Goal: Task Accomplishment & Management: Use online tool/utility

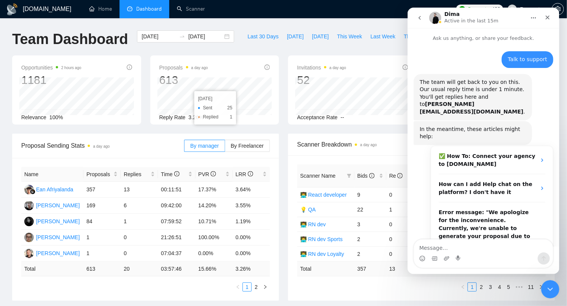
scroll to position [498, 0]
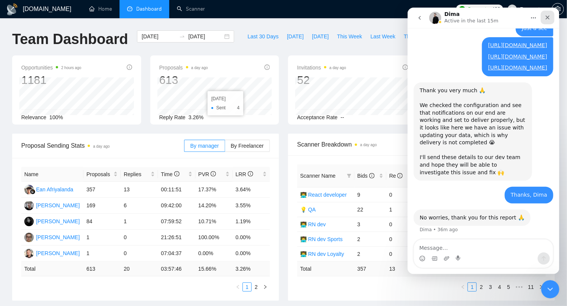
click at [547, 17] on icon "Close" at bounding box center [548, 18] width 4 height 4
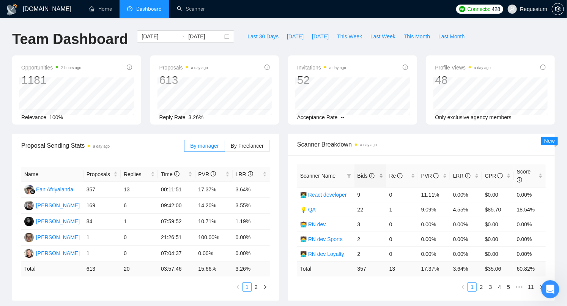
click at [380, 178] on div "Bids" at bounding box center [371, 176] width 26 height 8
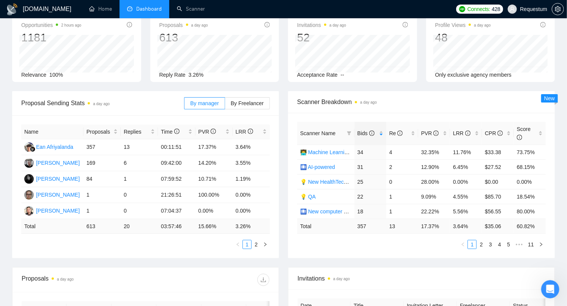
scroll to position [46, 0]
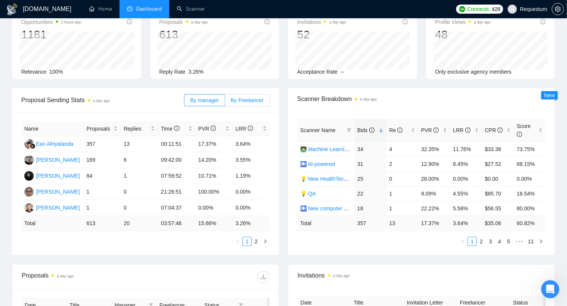
click at [252, 100] on span "By Freelancer" at bounding box center [247, 100] width 33 height 6
click at [225, 102] on input "By Freelancer" at bounding box center [225, 102] width 0 height 0
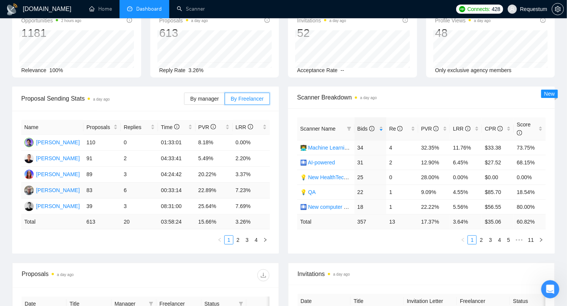
scroll to position [41, 0]
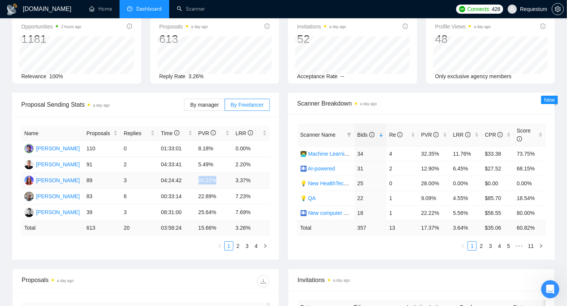
drag, startPoint x: 196, startPoint y: 180, endPoint x: 218, endPoint y: 180, distance: 21.3
click at [218, 180] on td "20.22%" at bounding box center [214, 181] width 37 height 16
click at [238, 243] on link "2" at bounding box center [238, 246] width 8 height 8
drag, startPoint x: 200, startPoint y: 162, endPoint x: 218, endPoint y: 161, distance: 18.3
click at [219, 161] on td "29.03%" at bounding box center [214, 165] width 37 height 16
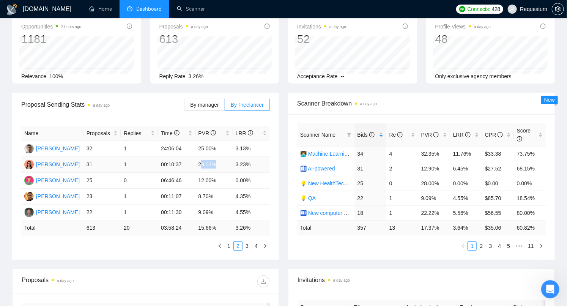
drag, startPoint x: 200, startPoint y: 165, endPoint x: 216, endPoint y: 164, distance: 16.3
click at [216, 164] on td "29.03%" at bounding box center [214, 165] width 37 height 16
click at [204, 164] on td "29.03%" at bounding box center [214, 165] width 37 height 16
click at [202, 162] on td "29.03%" at bounding box center [214, 165] width 37 height 16
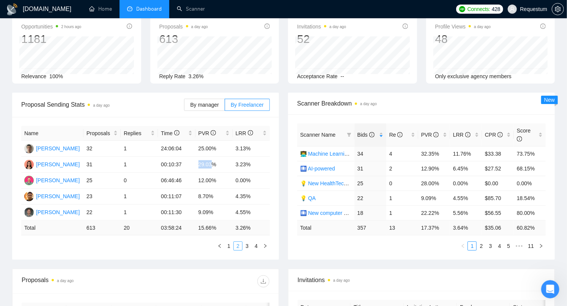
click at [234, 243] on link "2" at bounding box center [238, 246] width 8 height 8
click at [230, 247] on link "1" at bounding box center [229, 246] width 8 height 8
click at [240, 246] on link "2" at bounding box center [238, 246] width 8 height 8
click at [231, 246] on link "1" at bounding box center [229, 246] width 8 height 8
drag, startPoint x: 87, startPoint y: 210, endPoint x: 217, endPoint y: 211, distance: 129.5
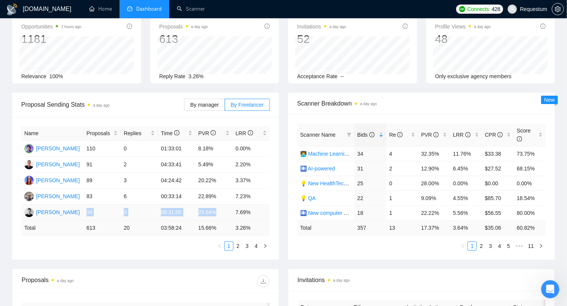
click at [217, 211] on tr "[PERSON_NAME] 39 3 08:31:00 25.64% 7.69%" at bounding box center [145, 213] width 249 height 16
click at [205, 210] on td "25.64%" at bounding box center [214, 213] width 37 height 16
click at [207, 211] on td "25.64%" at bounding box center [214, 213] width 37 height 16
click at [204, 165] on td "5.49%" at bounding box center [214, 165] width 37 height 16
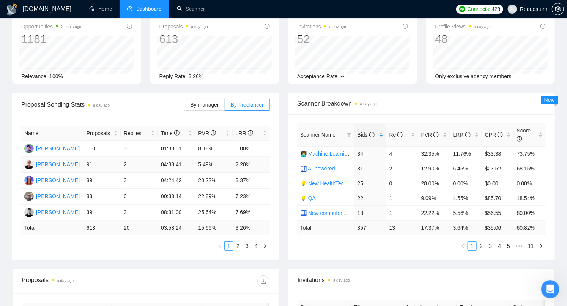
click at [203, 163] on td "5.49%" at bounding box center [214, 165] width 37 height 16
drag, startPoint x: 88, startPoint y: 211, endPoint x: 96, endPoint y: 211, distance: 8.0
click at [96, 211] on td "39" at bounding box center [102, 213] width 37 height 16
drag, startPoint x: 203, startPoint y: 212, endPoint x: 215, endPoint y: 212, distance: 11.8
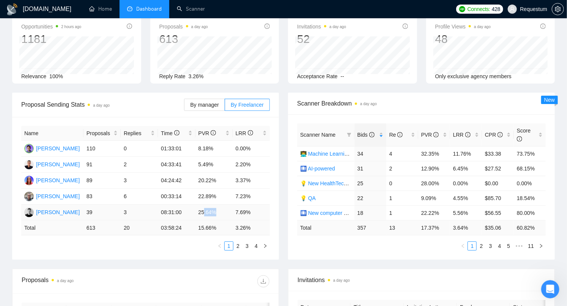
click at [215, 212] on td "25.64%" at bounding box center [214, 213] width 37 height 16
click at [206, 205] on td "25.64%" at bounding box center [214, 213] width 37 height 16
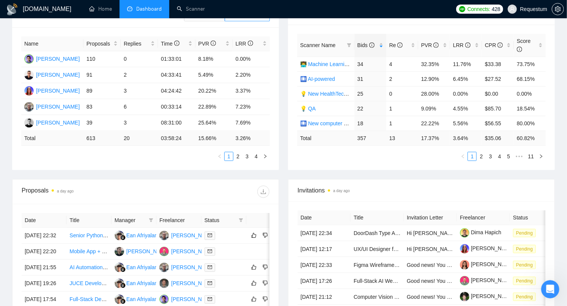
scroll to position [118, 0]
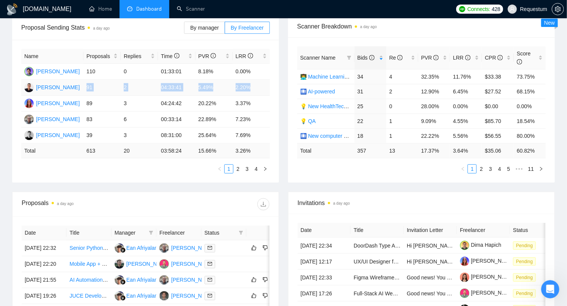
drag, startPoint x: 87, startPoint y: 86, endPoint x: 251, endPoint y: 84, distance: 164.8
click at [251, 84] on tr "[PERSON_NAME] 91 2 04:33:41 5.49% 2.20%" at bounding box center [145, 88] width 249 height 16
click at [252, 85] on td "2.20%" at bounding box center [251, 88] width 37 height 16
drag, startPoint x: 252, startPoint y: 85, endPoint x: 90, endPoint y: 84, distance: 162.1
click at [90, 85] on tr "[PERSON_NAME] 91 2 04:33:41 5.49% 2.20%" at bounding box center [145, 88] width 249 height 16
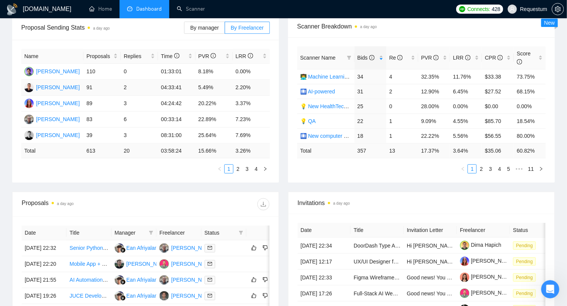
click at [91, 90] on td "91" at bounding box center [102, 88] width 37 height 16
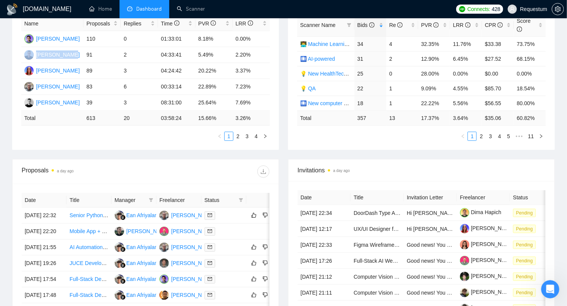
scroll to position [164, 0]
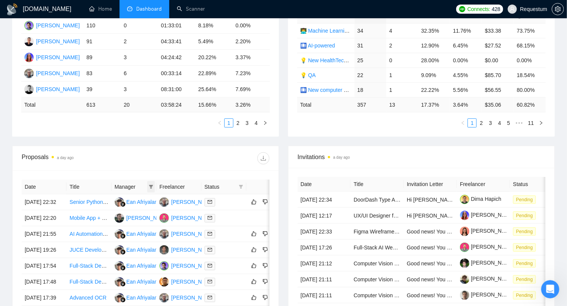
click at [152, 186] on icon "filter" at bounding box center [151, 186] width 5 height 5
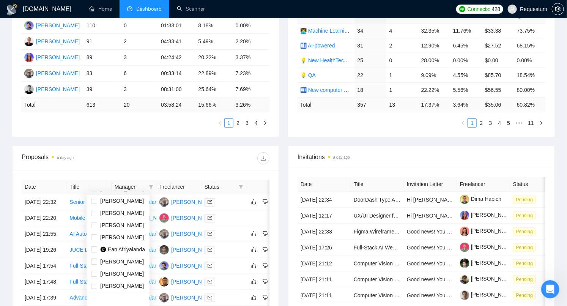
scroll to position [24, 0]
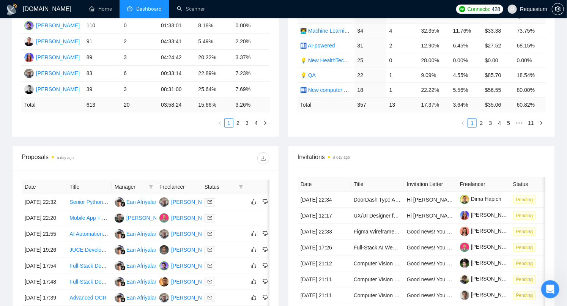
click at [183, 157] on div at bounding box center [208, 158] width 124 height 12
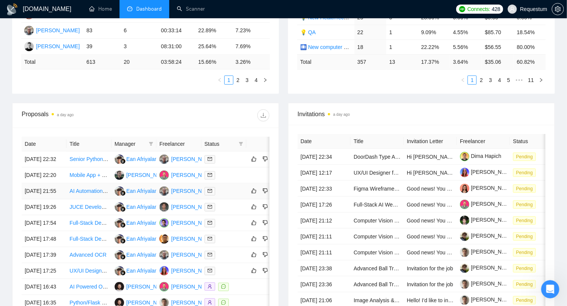
scroll to position [214, 0]
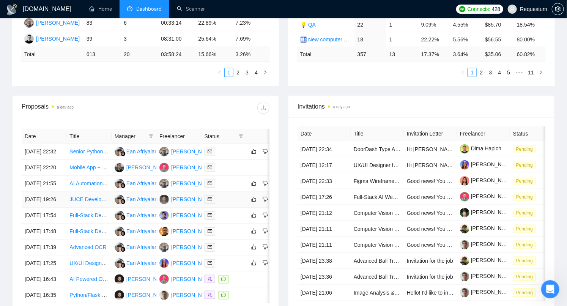
click at [230, 204] on div at bounding box center [224, 199] width 39 height 9
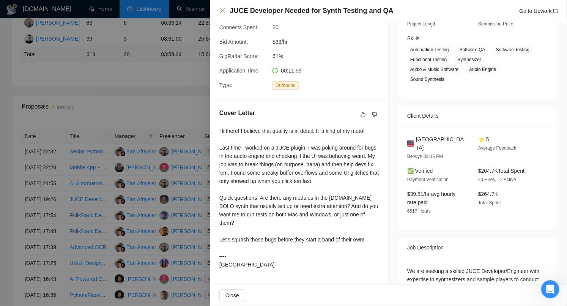
scroll to position [0, 0]
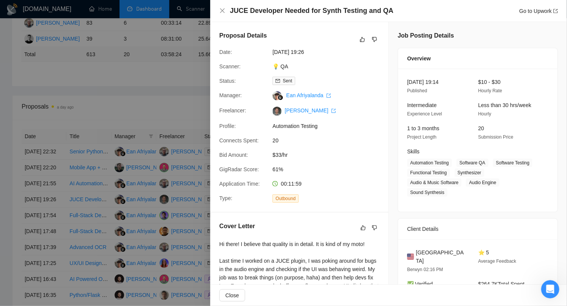
click at [160, 117] on div at bounding box center [283, 153] width 567 height 306
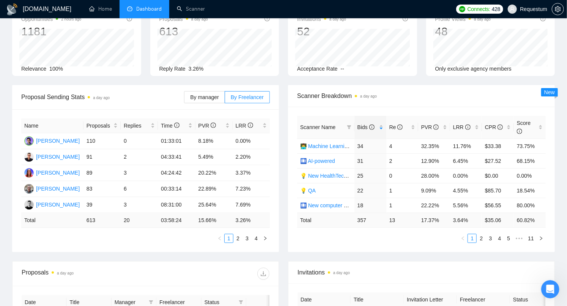
scroll to position [47, 0]
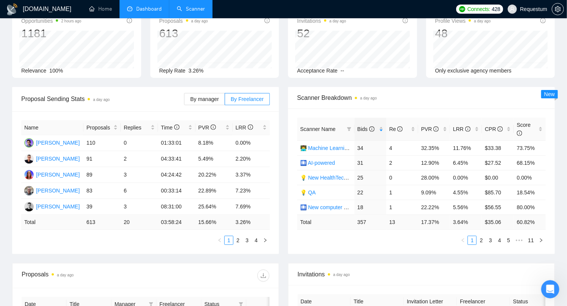
click at [186, 10] on link "Scanner" at bounding box center [191, 9] width 28 height 6
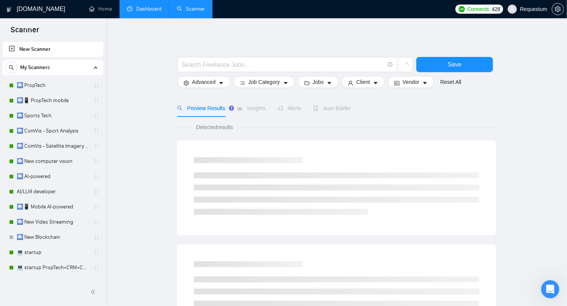
click at [155, 12] on link "Dashboard" at bounding box center [144, 9] width 35 height 6
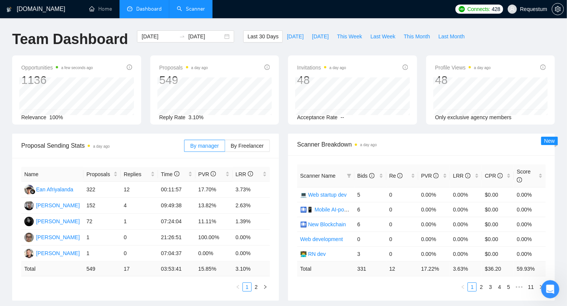
click at [189, 12] on link "Scanner" at bounding box center [191, 9] width 28 height 6
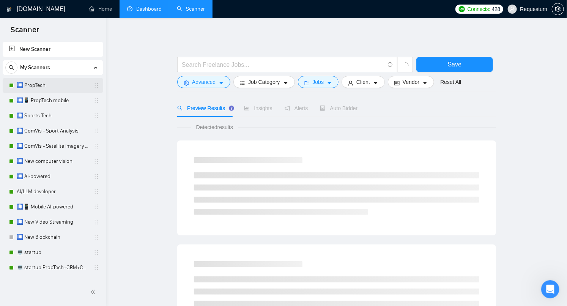
click at [56, 87] on link "🛄 PropTech" at bounding box center [53, 85] width 72 height 15
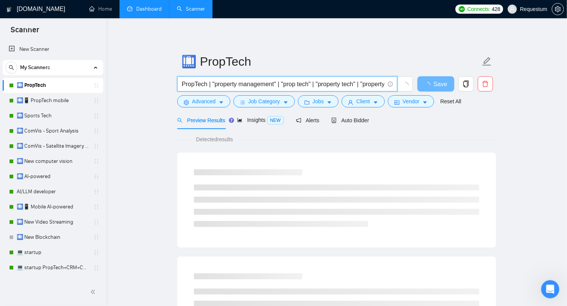
click at [205, 83] on input "PropTech | "property management" | "prop tech" | "property tech" | "property ma…" at bounding box center [283, 83] width 203 height 9
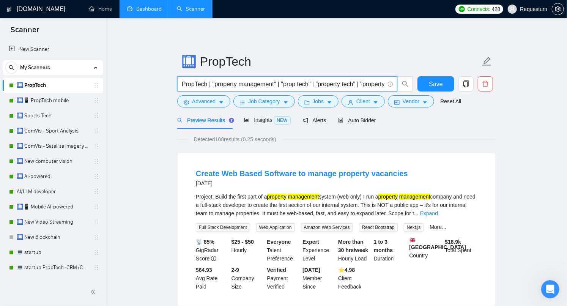
click at [212, 82] on input "PropTech | "property management" | "prop tech" | "property tech" | "property ma…" at bounding box center [283, 83] width 203 height 9
click at [210, 87] on input "PropTech | "property management" | "prop tech" | "property tech" | "property ma…" at bounding box center [283, 83] width 203 height 9
click at [209, 83] on input "PropTech | "property management" | "prop tech" | "property tech" | "property ma…" at bounding box center [283, 83] width 203 height 9
click at [210, 83] on input "PropTech | "property management" | "prop tech" | "property tech" | "property ma…" at bounding box center [283, 83] width 203 height 9
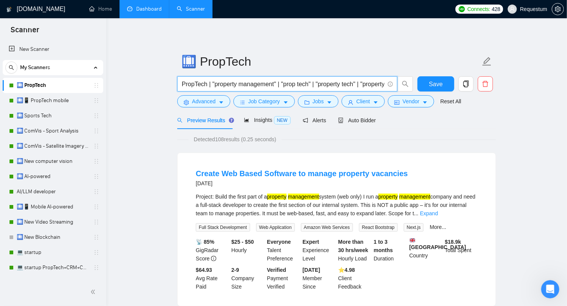
click at [214, 83] on input "PropTech | "property management" | "prop tech" | "property tech" | "property ma…" at bounding box center [283, 83] width 203 height 9
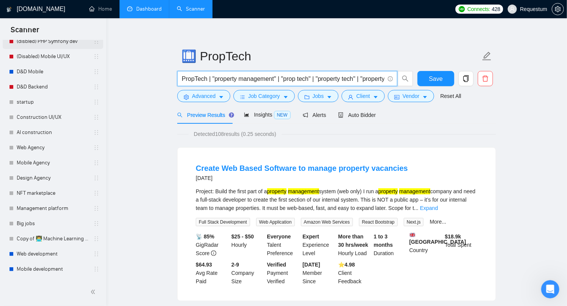
scroll to position [1424, 0]
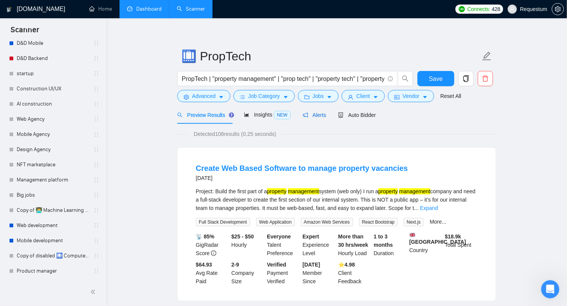
click at [320, 114] on span "Alerts" at bounding box center [315, 115] width 24 height 6
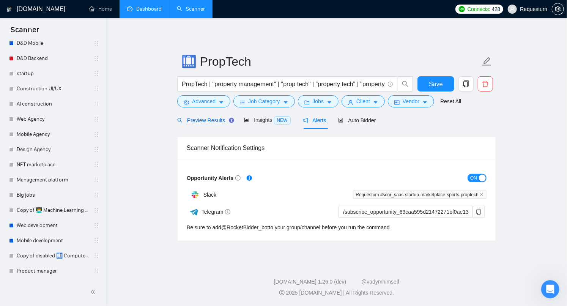
click at [214, 122] on span "Preview Results" at bounding box center [204, 120] width 55 height 6
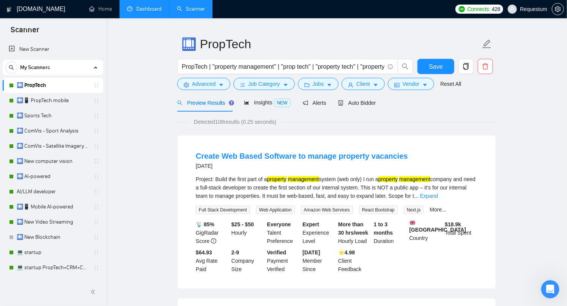
scroll to position [19, 0]
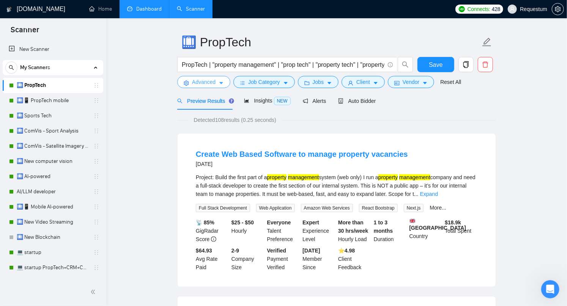
click at [212, 84] on span "Advanced" at bounding box center [204, 82] width 24 height 8
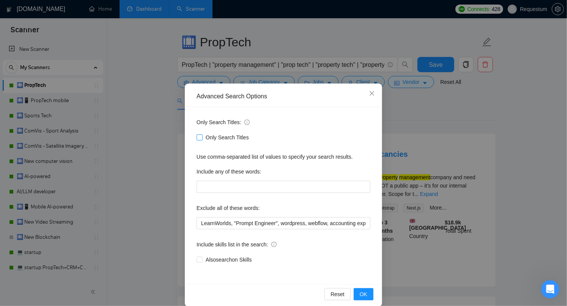
scroll to position [9, 0]
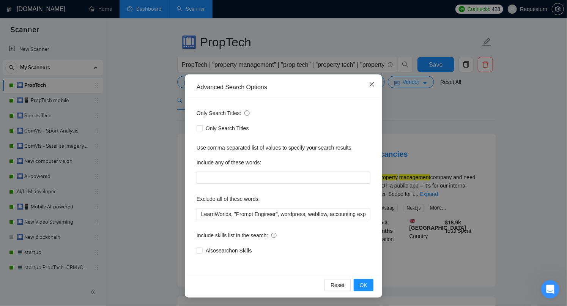
click at [367, 76] on span "Close" at bounding box center [372, 84] width 20 height 20
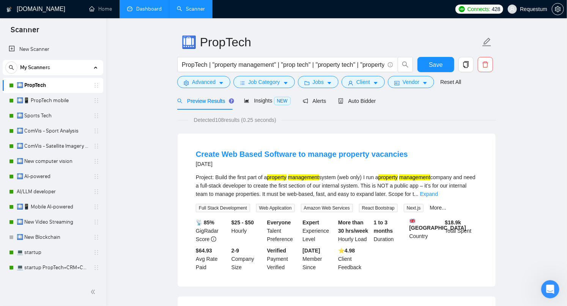
scroll to position [0, 0]
click at [219, 80] on icon "caret-down" at bounding box center [221, 82] width 5 height 5
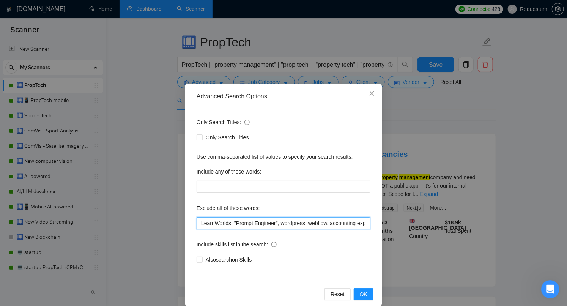
click at [221, 225] on input "LearnWorlds, "Prompt Engineer", wordpress, webflow, accounting expert, bubble, …" at bounding box center [284, 223] width 174 height 12
click at [213, 225] on input "LearnWorlds, "Prompt Engineer", wordpress, webflow, accounting expert, bubble, …" at bounding box center [284, 223] width 174 height 12
click at [372, 96] on icon "close" at bounding box center [372, 93] width 6 height 6
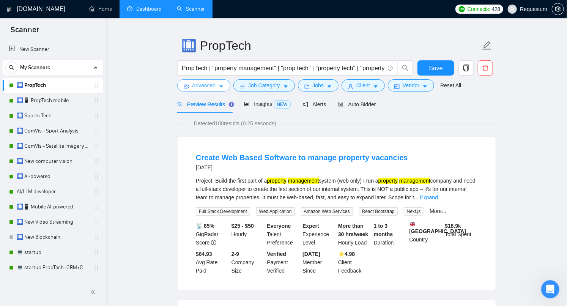
scroll to position [13, 0]
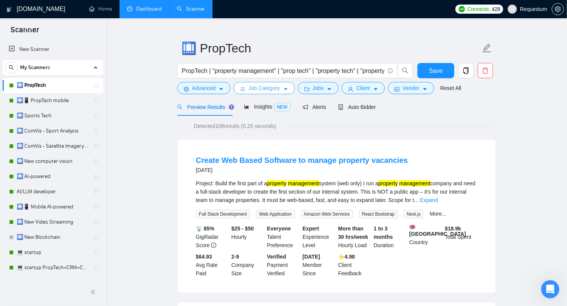
click at [264, 84] on span "Job Category" at bounding box center [264, 88] width 32 height 8
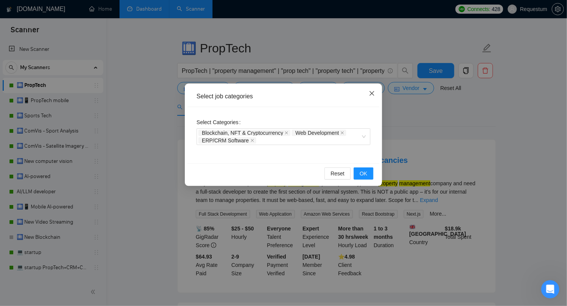
click at [371, 95] on icon "close" at bounding box center [372, 93] width 5 height 5
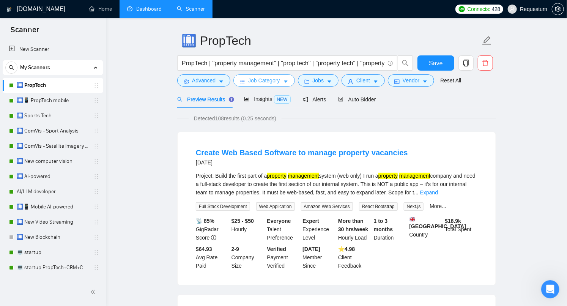
scroll to position [22, 0]
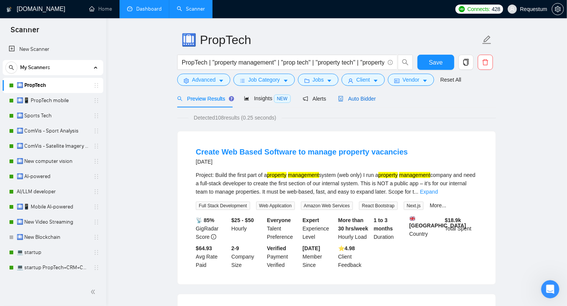
click at [352, 98] on span "Auto Bidder" at bounding box center [357, 99] width 38 height 6
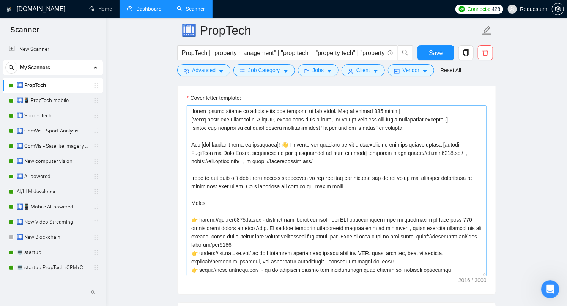
scroll to position [825, 0]
click at [200, 148] on textarea "Cover letter template:" at bounding box center [337, 191] width 300 height 171
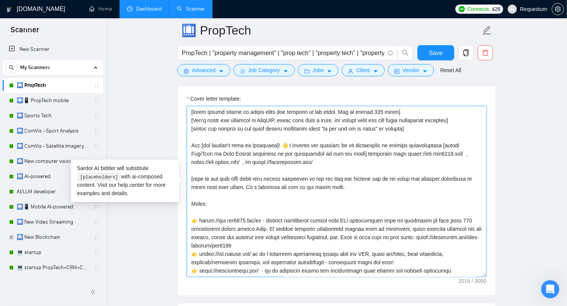
scroll to position [5, 0]
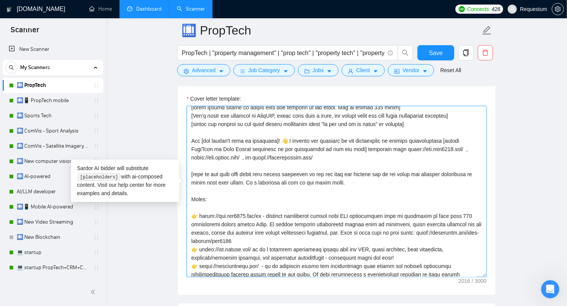
drag, startPoint x: 281, startPoint y: 143, endPoint x: 372, endPoint y: 145, distance: 90.8
click at [372, 145] on textarea "Cover letter template:" at bounding box center [337, 191] width 300 height 171
click at [326, 143] on textarea "Cover letter template:" at bounding box center [337, 191] width 300 height 171
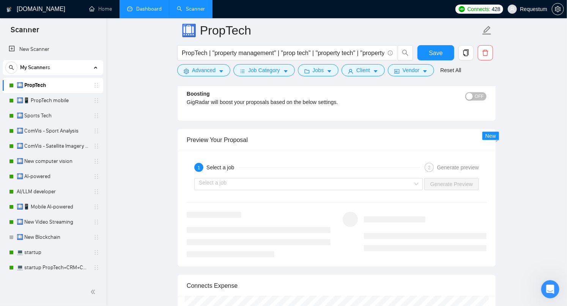
scroll to position [1366, 0]
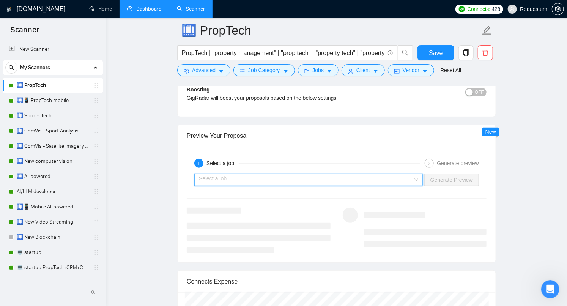
click at [248, 176] on input "search" at bounding box center [306, 179] width 214 height 11
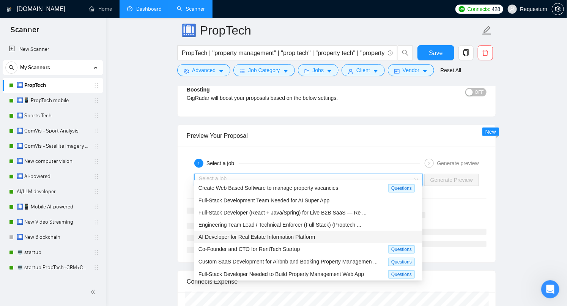
click at [244, 234] on span "AI Developer for Real Estate Information Platform" at bounding box center [257, 237] width 117 height 6
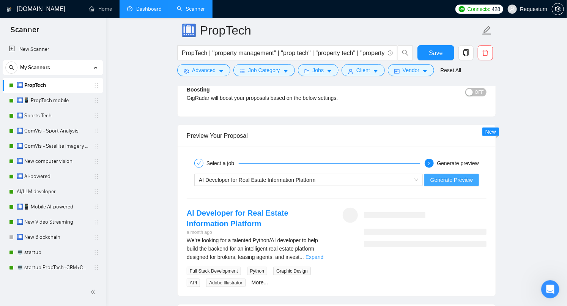
click at [452, 176] on span "Generate Preview" at bounding box center [451, 180] width 43 height 8
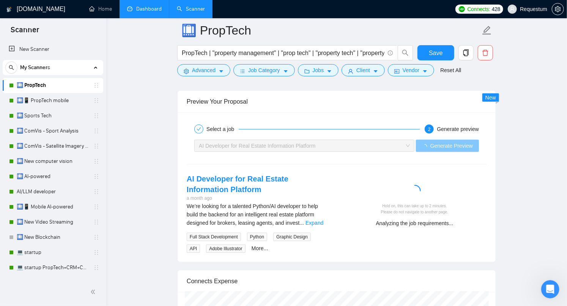
scroll to position [1408, 0]
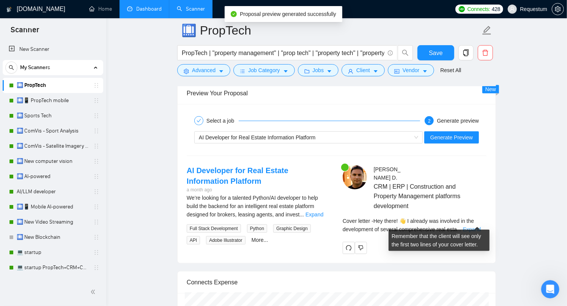
click at [473, 226] on link "Expand" at bounding box center [472, 229] width 18 height 6
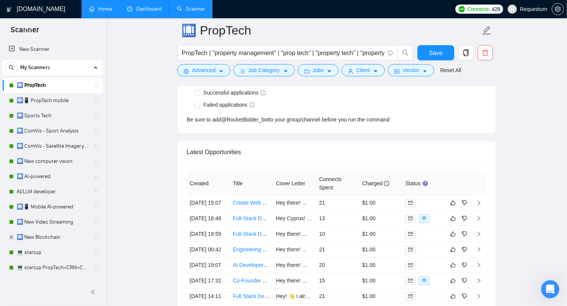
scroll to position [2058, 0]
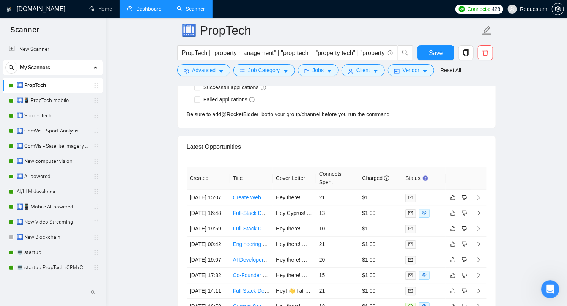
click at [137, 12] on link "Dashboard" at bounding box center [144, 9] width 35 height 6
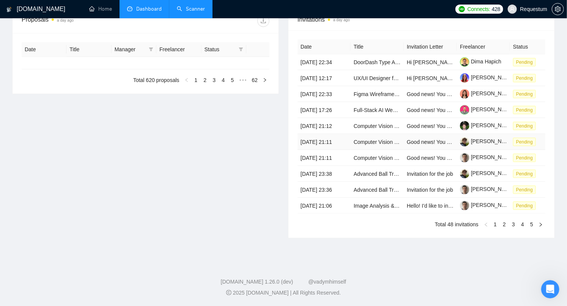
type input "[DATE]"
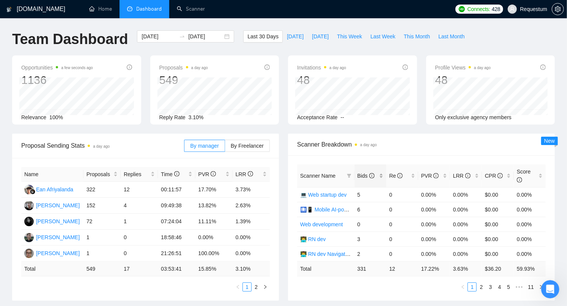
click at [382, 174] on div "Bids" at bounding box center [371, 176] width 26 height 8
drag, startPoint x: 456, startPoint y: 194, endPoint x: 468, endPoint y: 194, distance: 11.8
click at [468, 194] on td "9.09%" at bounding box center [466, 194] width 32 height 15
click at [425, 194] on td "30.30%" at bounding box center [434, 194] width 32 height 15
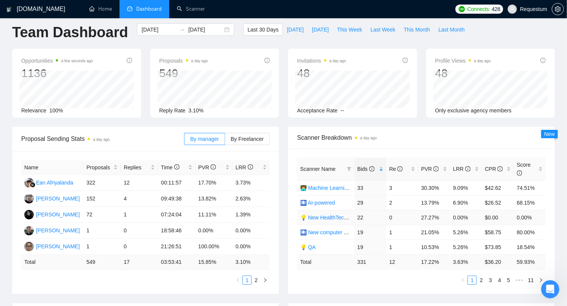
scroll to position [11, 0]
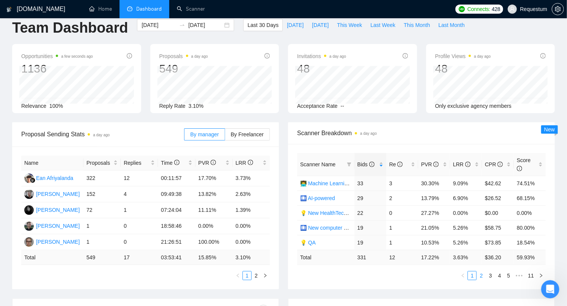
click at [482, 271] on link "2" at bounding box center [481, 275] width 8 height 8
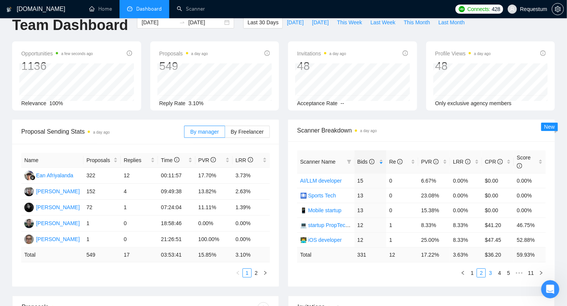
click at [492, 271] on link "3" at bounding box center [490, 273] width 8 height 8
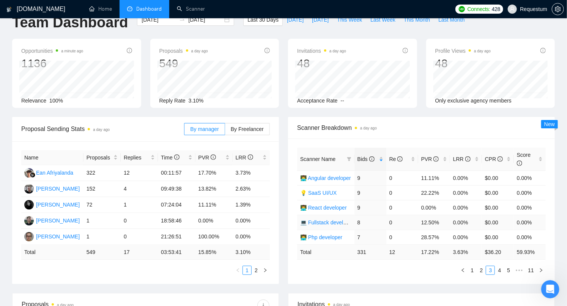
scroll to position [19, 0]
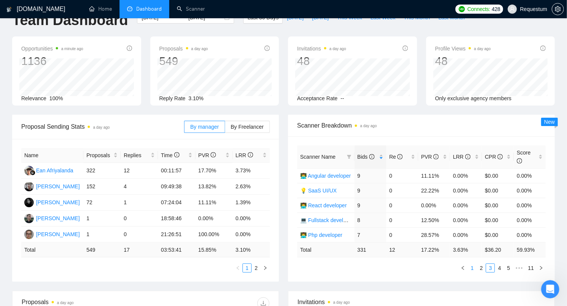
click at [470, 265] on link "1" at bounding box center [472, 268] width 8 height 8
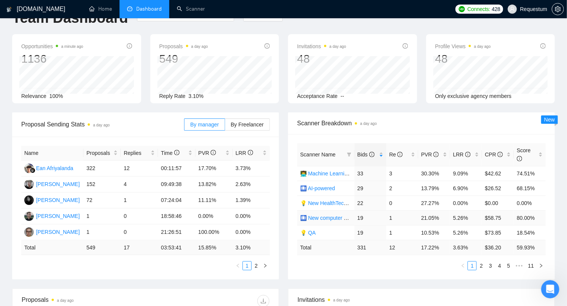
scroll to position [25, 0]
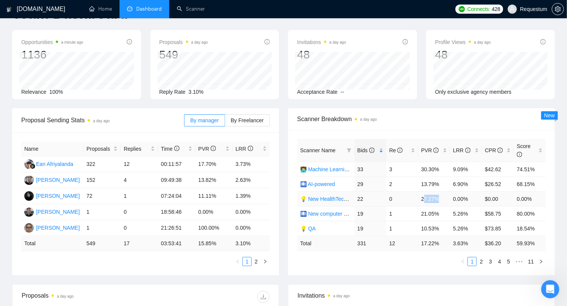
drag, startPoint x: 424, startPoint y: 198, endPoint x: 440, endPoint y: 198, distance: 16.7
click at [440, 198] on td "27.27%" at bounding box center [434, 198] width 32 height 15
click at [456, 197] on td "0.00%" at bounding box center [466, 198] width 32 height 15
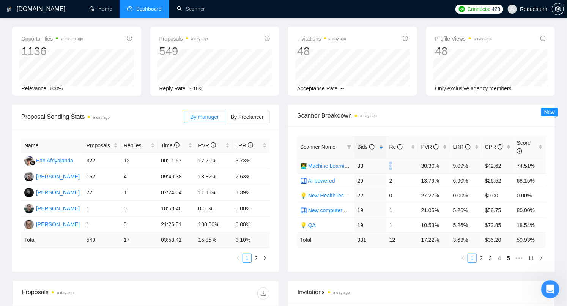
drag, startPoint x: 390, startPoint y: 166, endPoint x: 415, endPoint y: 165, distance: 25.1
click at [415, 165] on td "3" at bounding box center [402, 165] width 32 height 15
click at [421, 195] on td "27.27%" at bounding box center [434, 195] width 32 height 15
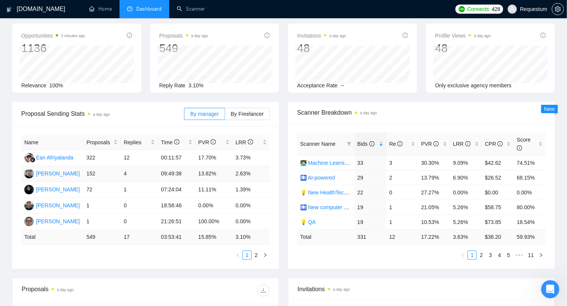
scroll to position [35, 0]
